Goal: Book appointment/travel/reservation

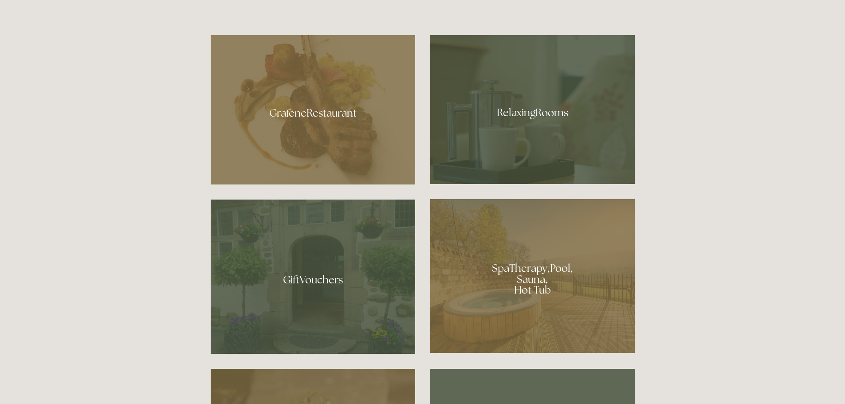
scroll to position [621, 0]
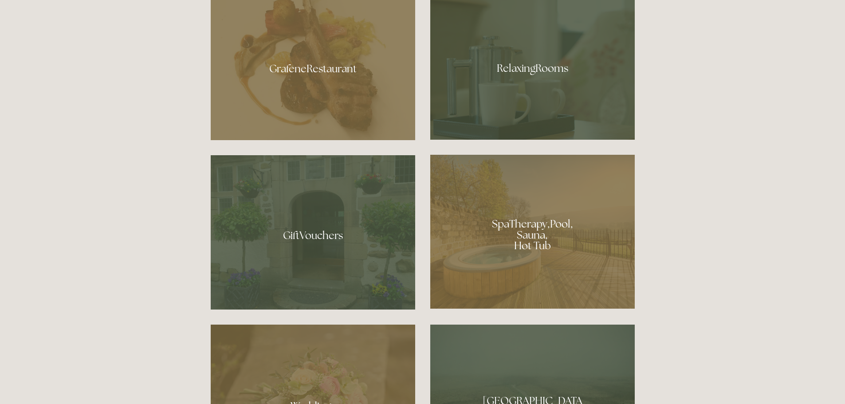
click at [595, 222] on div at bounding box center [532, 232] width 204 height 154
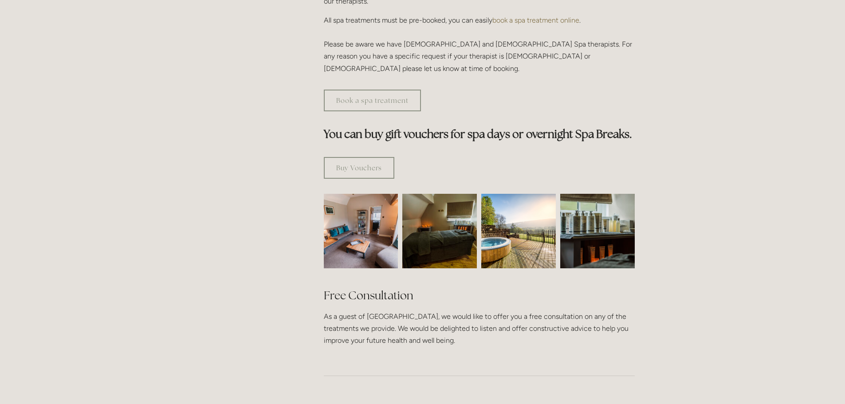
scroll to position [488, 0]
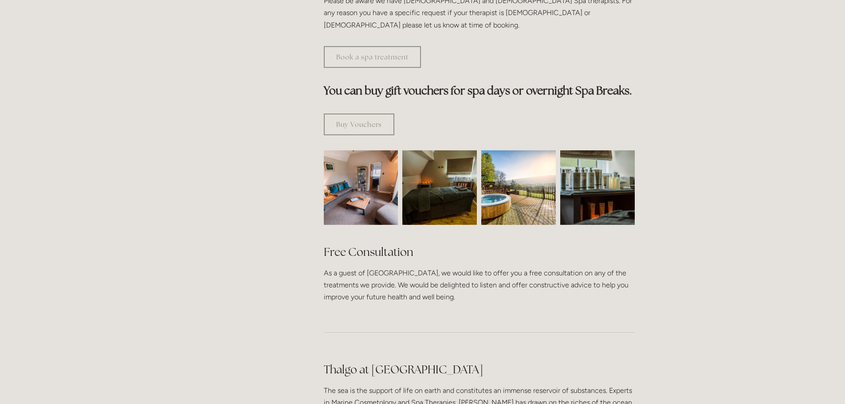
click at [596, 163] on img at bounding box center [598, 187] width 112 height 75
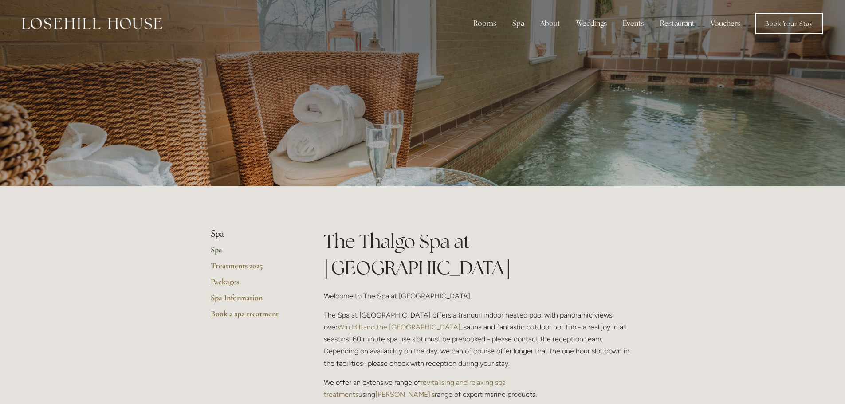
scroll to position [0, 0]
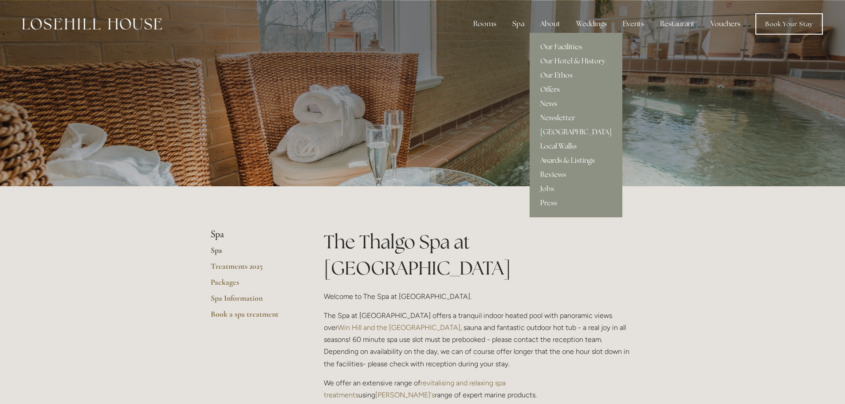
click at [548, 21] on div "About" at bounding box center [550, 24] width 34 height 18
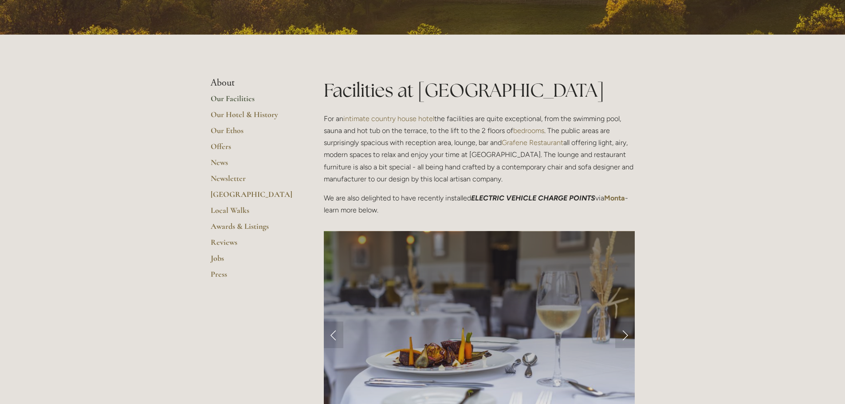
scroll to position [133, 0]
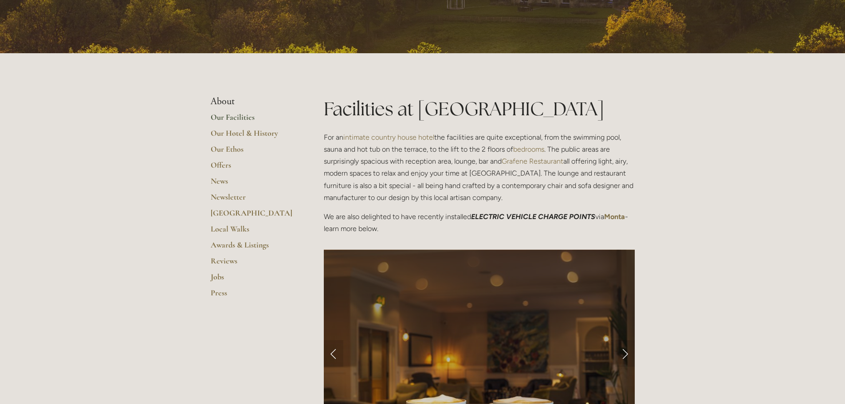
click at [238, 120] on link "Our Facilities" at bounding box center [253, 120] width 85 height 16
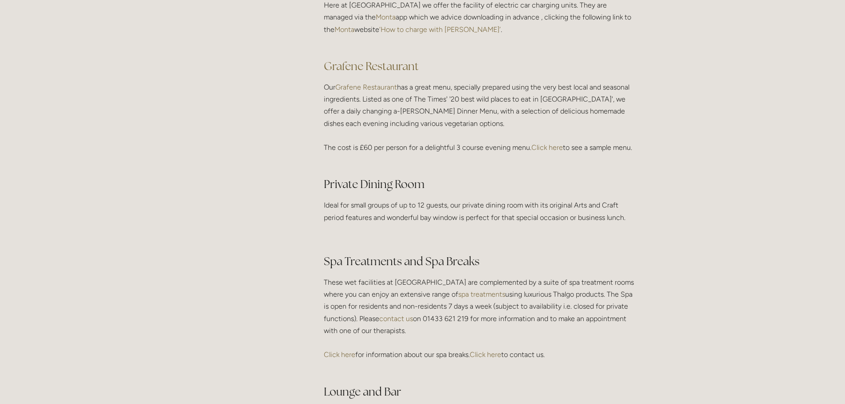
scroll to position [1375, 0]
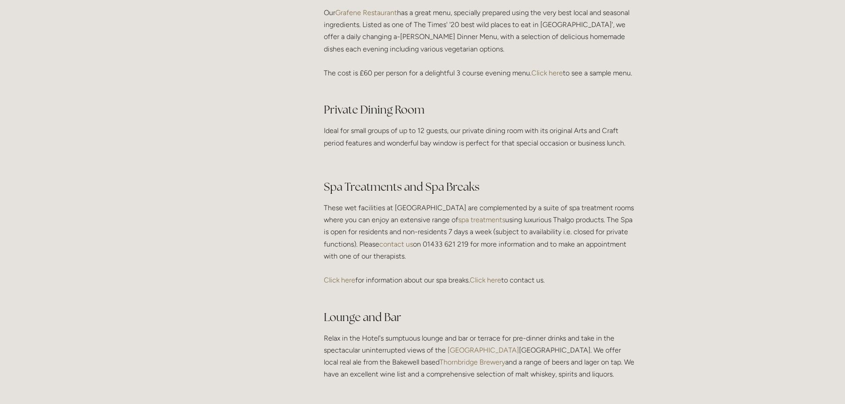
click at [550, 74] on link "Click here" at bounding box center [546, 73] width 31 height 8
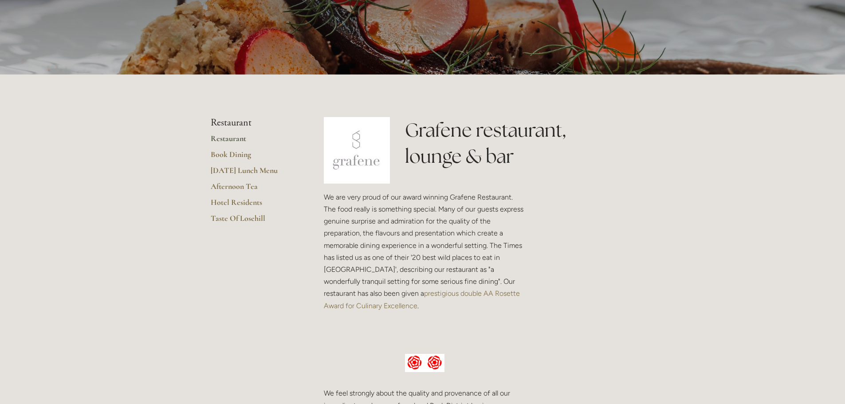
scroll to position [133, 0]
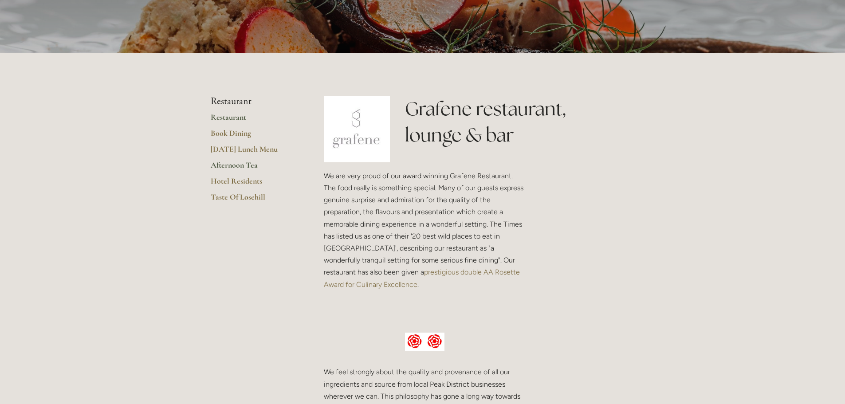
click at [245, 165] on link "Afternoon Tea" at bounding box center [253, 168] width 85 height 16
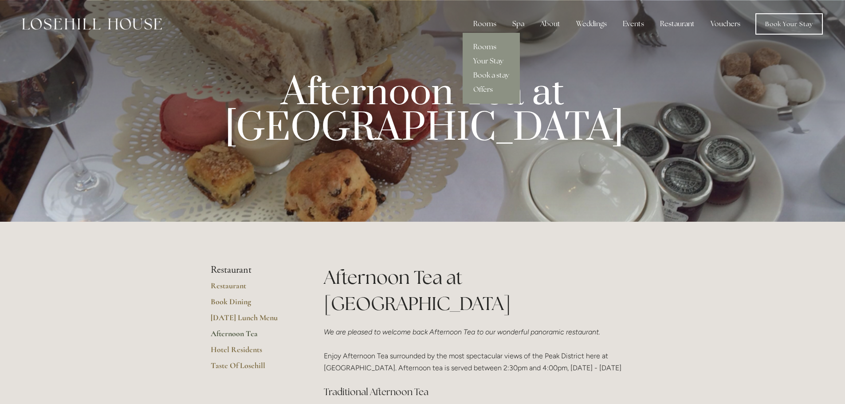
click at [492, 25] on div "Rooms" at bounding box center [484, 24] width 37 height 18
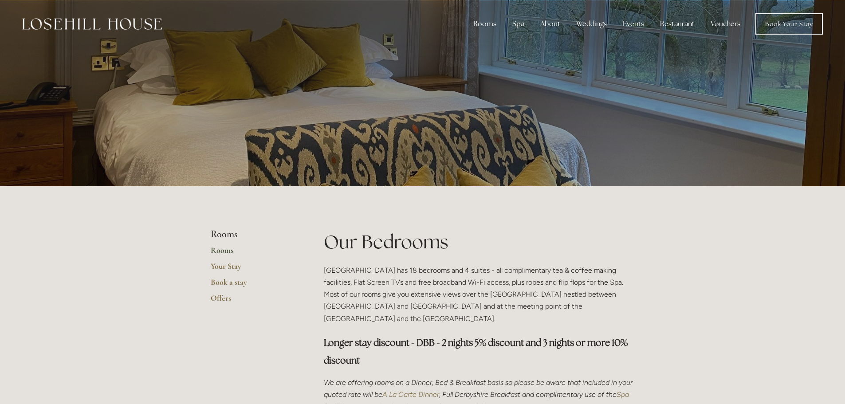
click at [222, 253] on link "Rooms" at bounding box center [253, 253] width 85 height 16
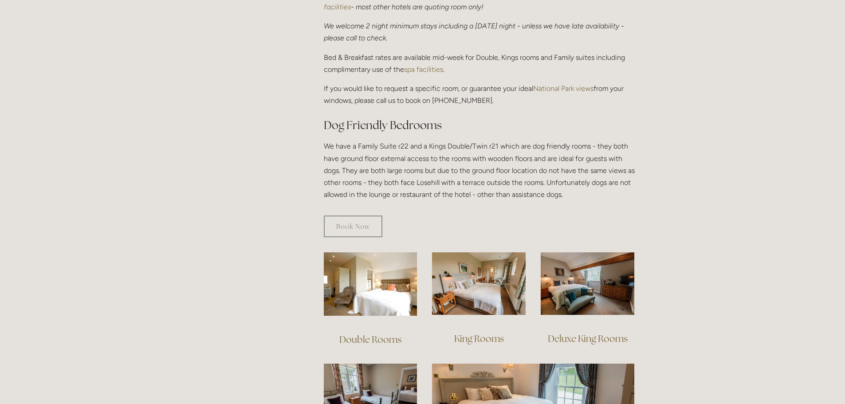
scroll to position [488, 0]
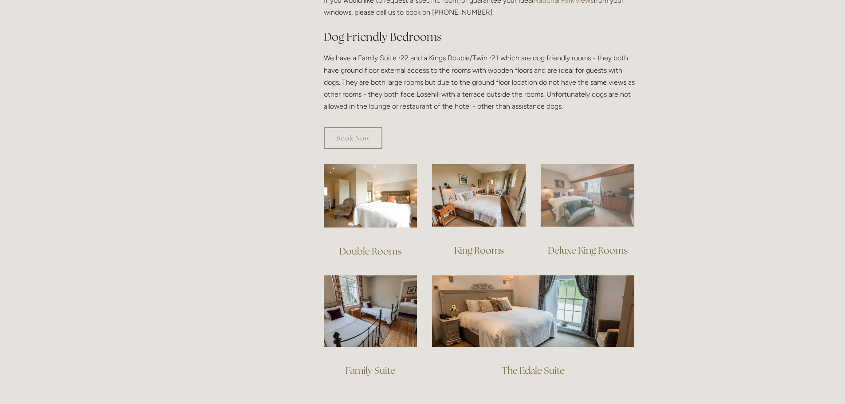
click at [586, 204] on img at bounding box center [588, 195] width 94 height 63
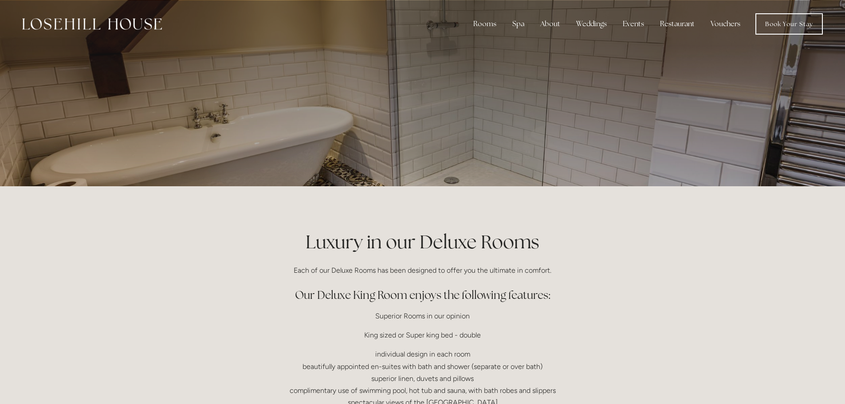
click at [572, 152] on div at bounding box center [423, 93] width 424 height 186
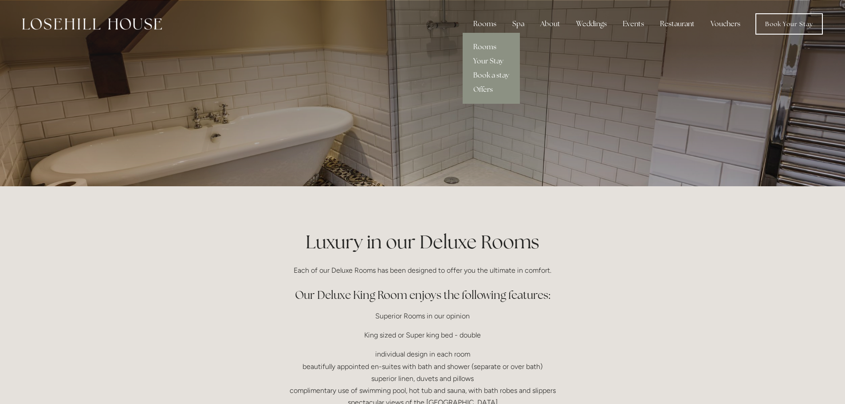
click at [484, 27] on div "Rooms" at bounding box center [484, 24] width 37 height 18
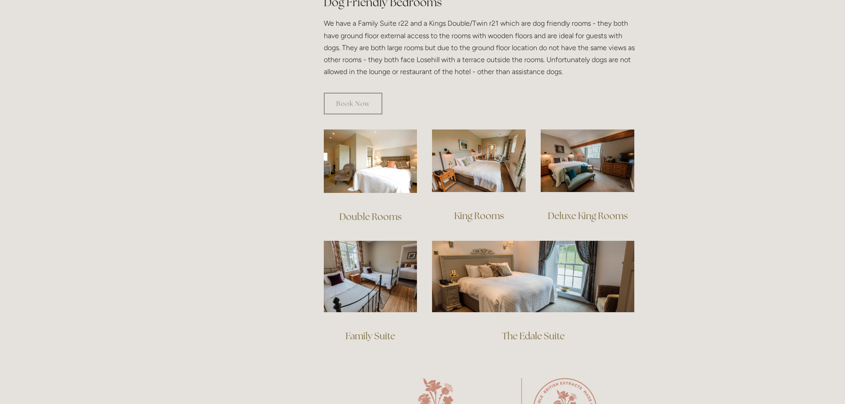
scroll to position [532, 0]
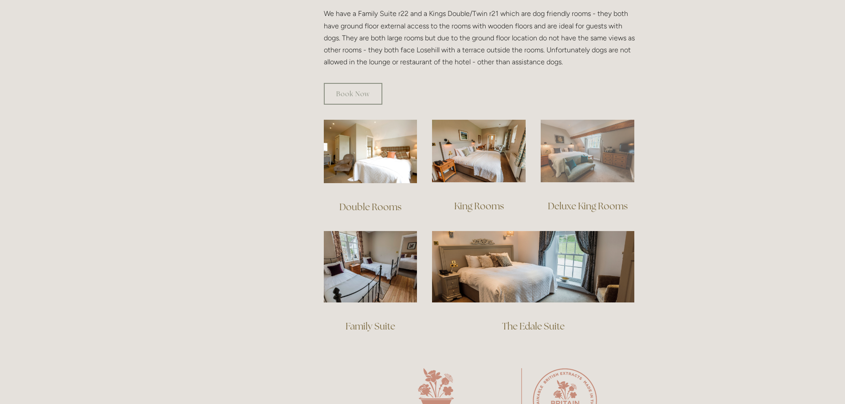
click at [581, 150] on img at bounding box center [588, 151] width 94 height 63
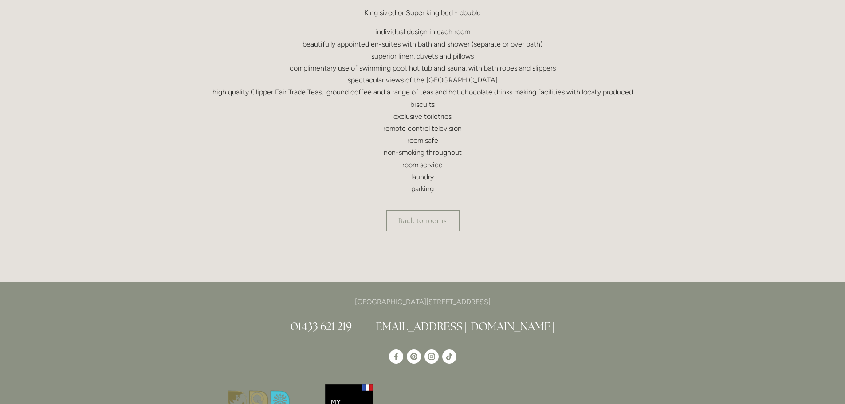
scroll to position [310, 0]
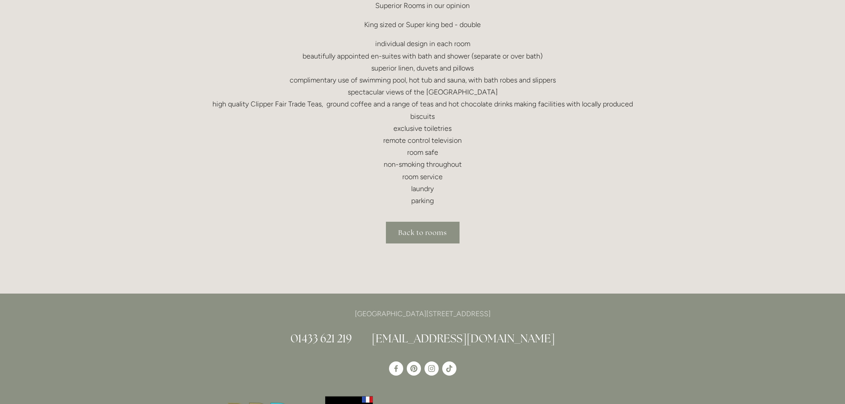
drag, startPoint x: 439, startPoint y: 233, endPoint x: 451, endPoint y: 222, distance: 15.7
click at [440, 232] on link "Back to rooms" at bounding box center [423, 233] width 74 height 22
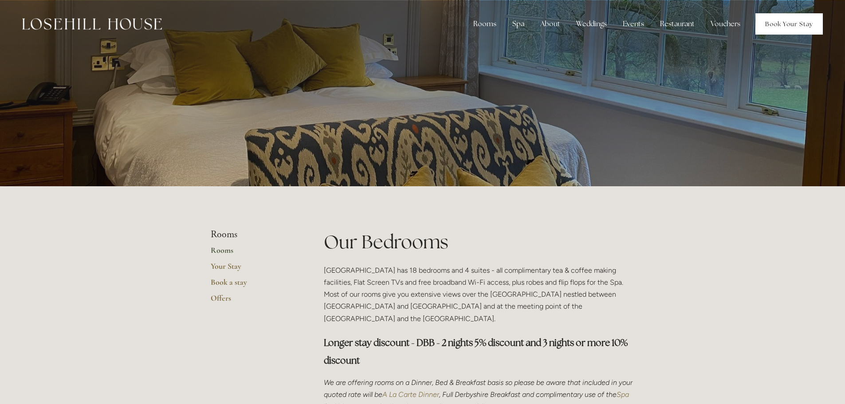
click at [788, 25] on link "Book Your Stay" at bounding box center [788, 23] width 67 height 21
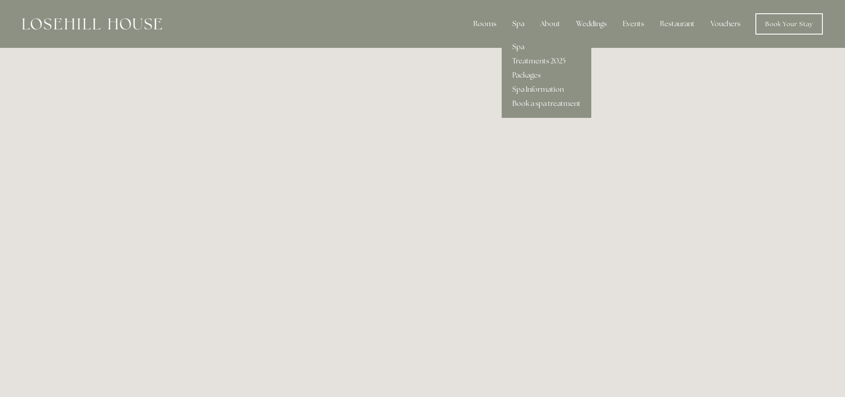
click at [519, 20] on div "Spa" at bounding box center [518, 24] width 26 height 18
